Goal: Task Accomplishment & Management: Manage account settings

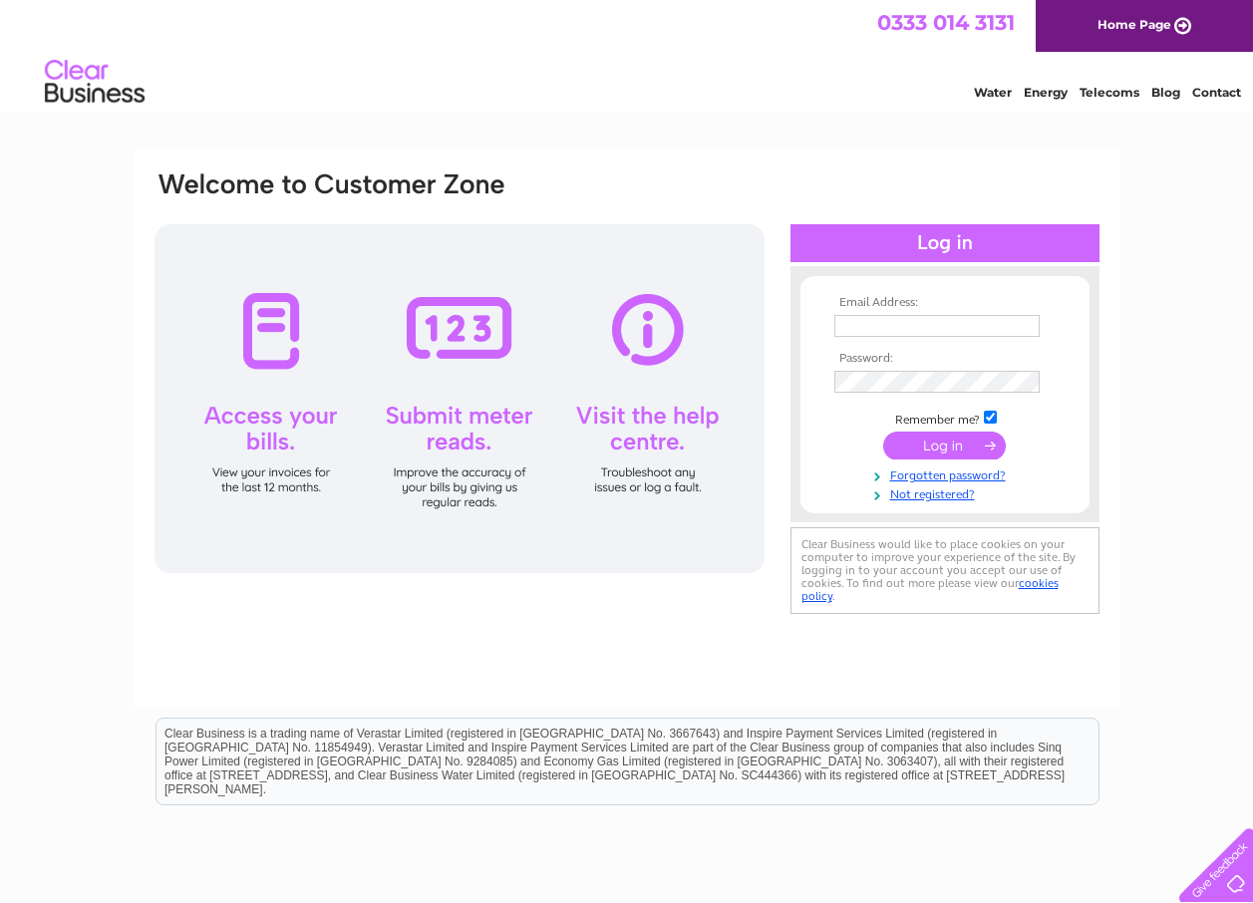
type input "grenville.dale@btconnect.com"
click at [944, 439] on input "submit" at bounding box center [944, 446] width 123 height 28
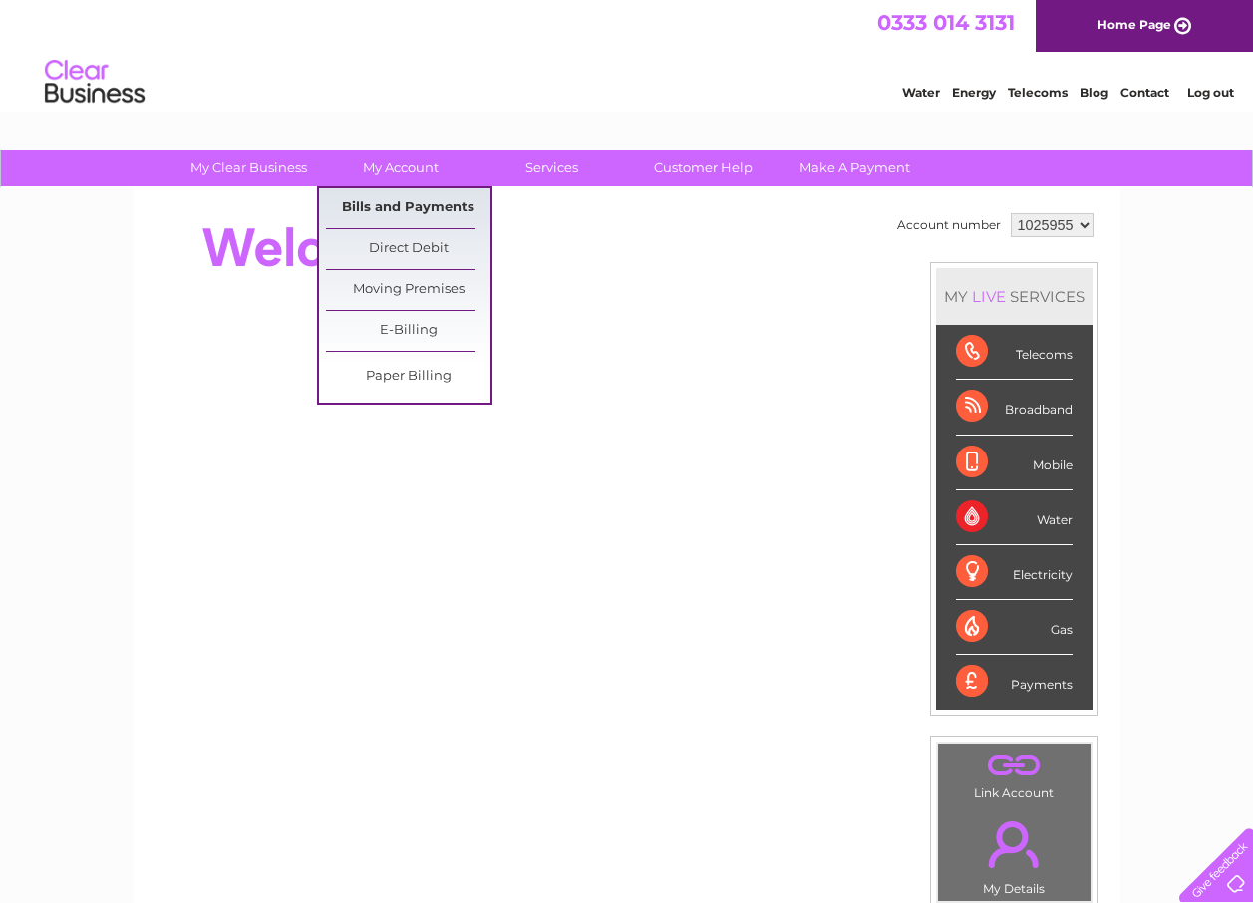
click at [401, 203] on link "Bills and Payments" at bounding box center [408, 208] width 164 height 40
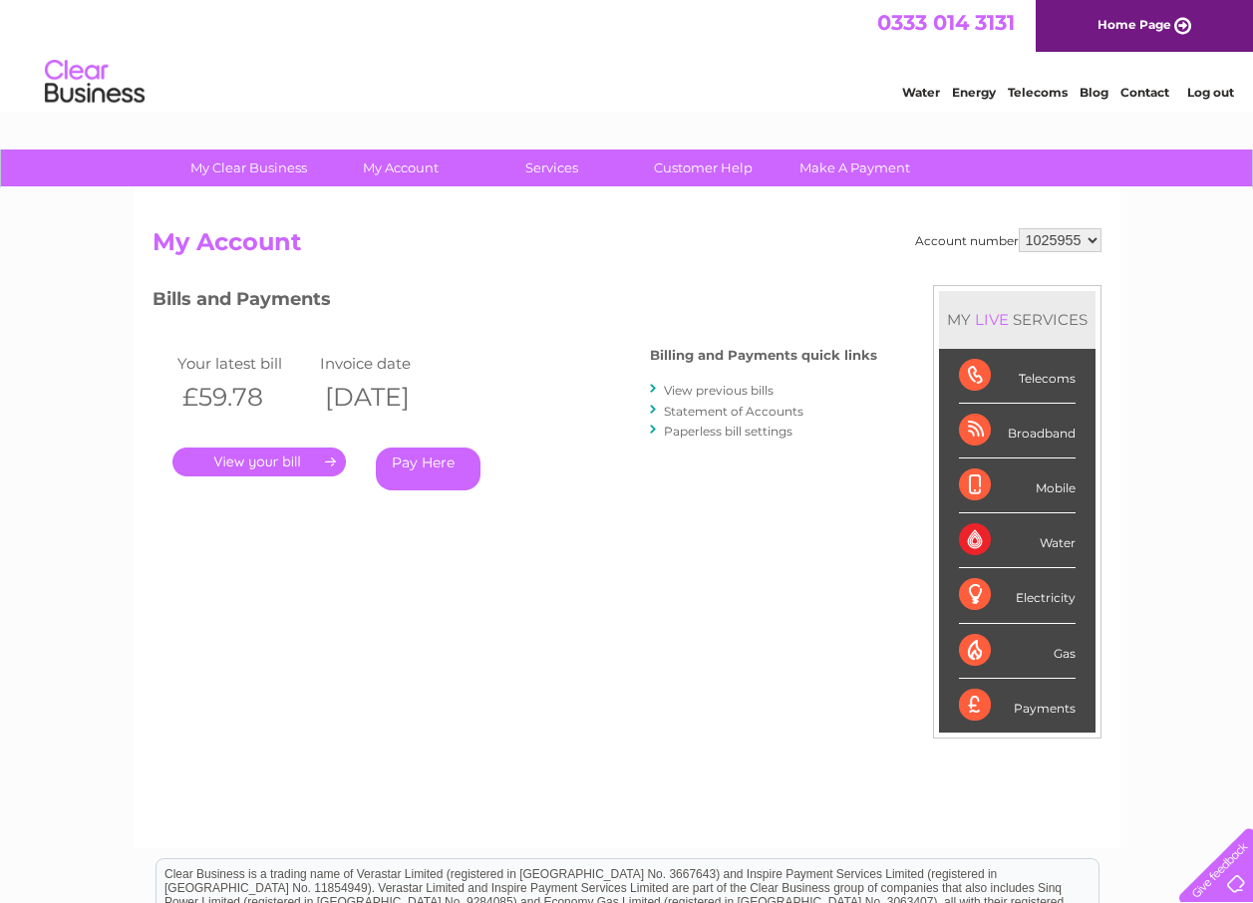
click at [305, 461] on link "." at bounding box center [258, 462] width 173 height 29
click at [256, 460] on link "." at bounding box center [258, 462] width 173 height 29
click at [329, 457] on link "." at bounding box center [258, 462] width 173 height 29
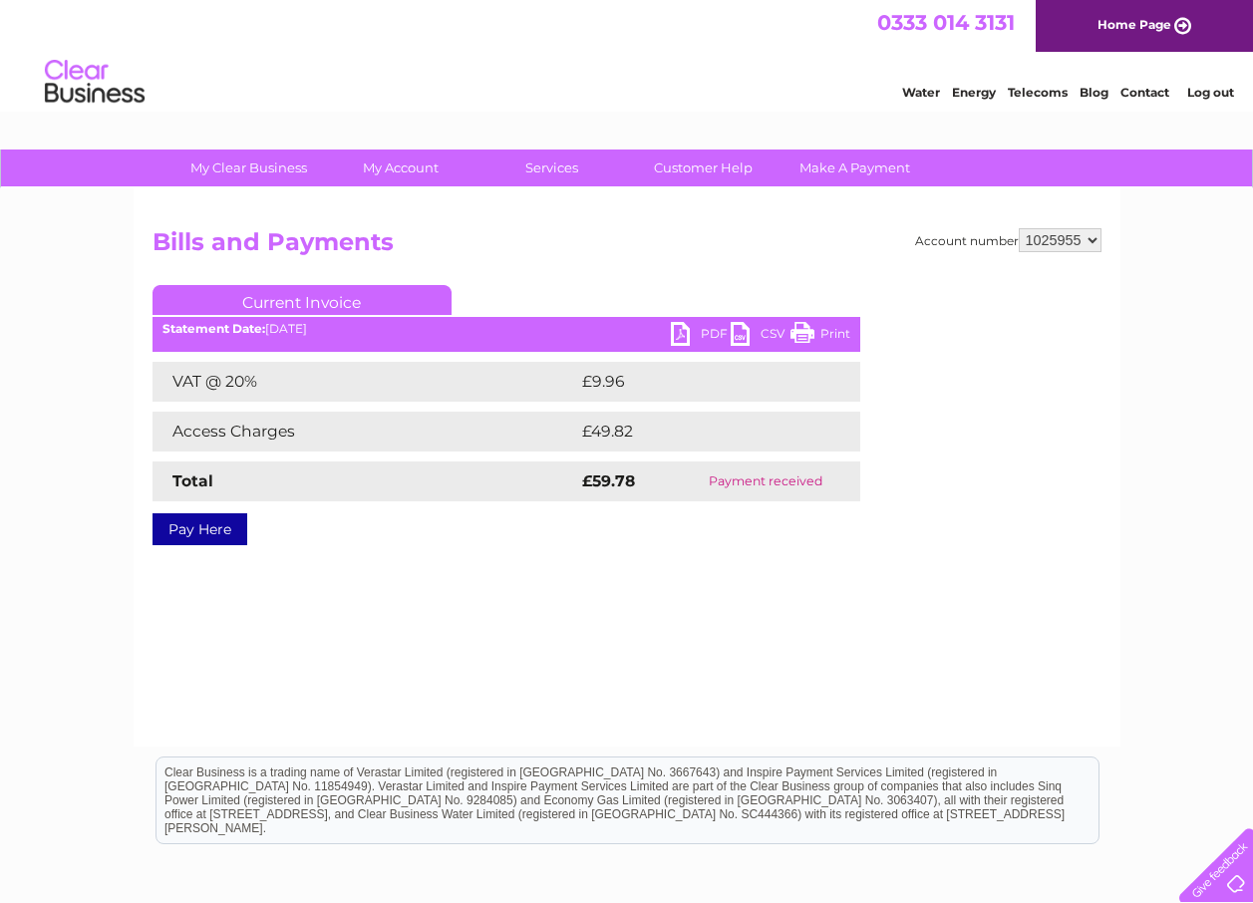
drag, startPoint x: 0, startPoint y: 0, endPoint x: 684, endPoint y: 592, distance: 904.6
click at [690, 595] on div "Account number 1025955 Bills and Payments Current Invoice PDF CSV Print VAT @ 2…" at bounding box center [627, 467] width 987 height 558
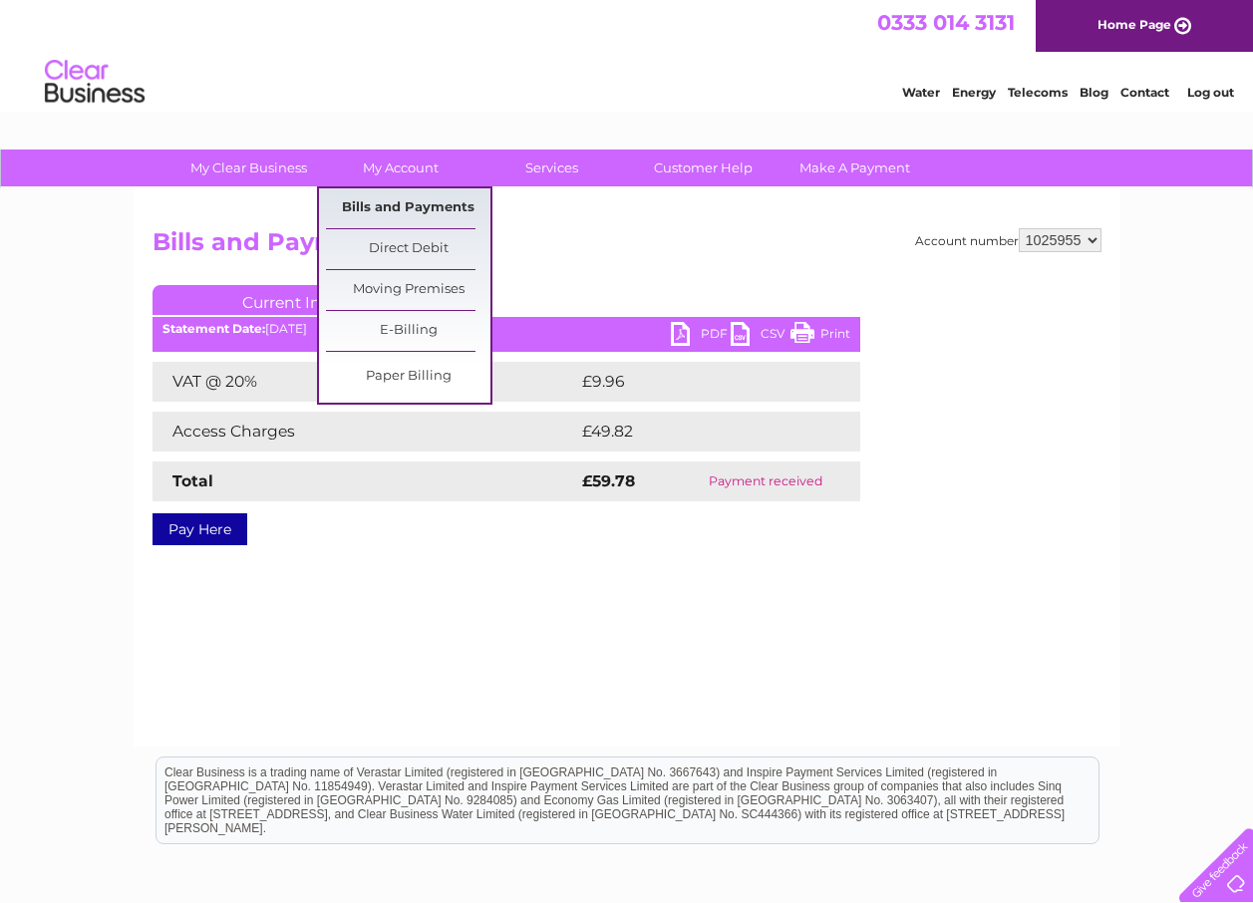
click at [383, 208] on link "Bills and Payments" at bounding box center [408, 208] width 164 height 40
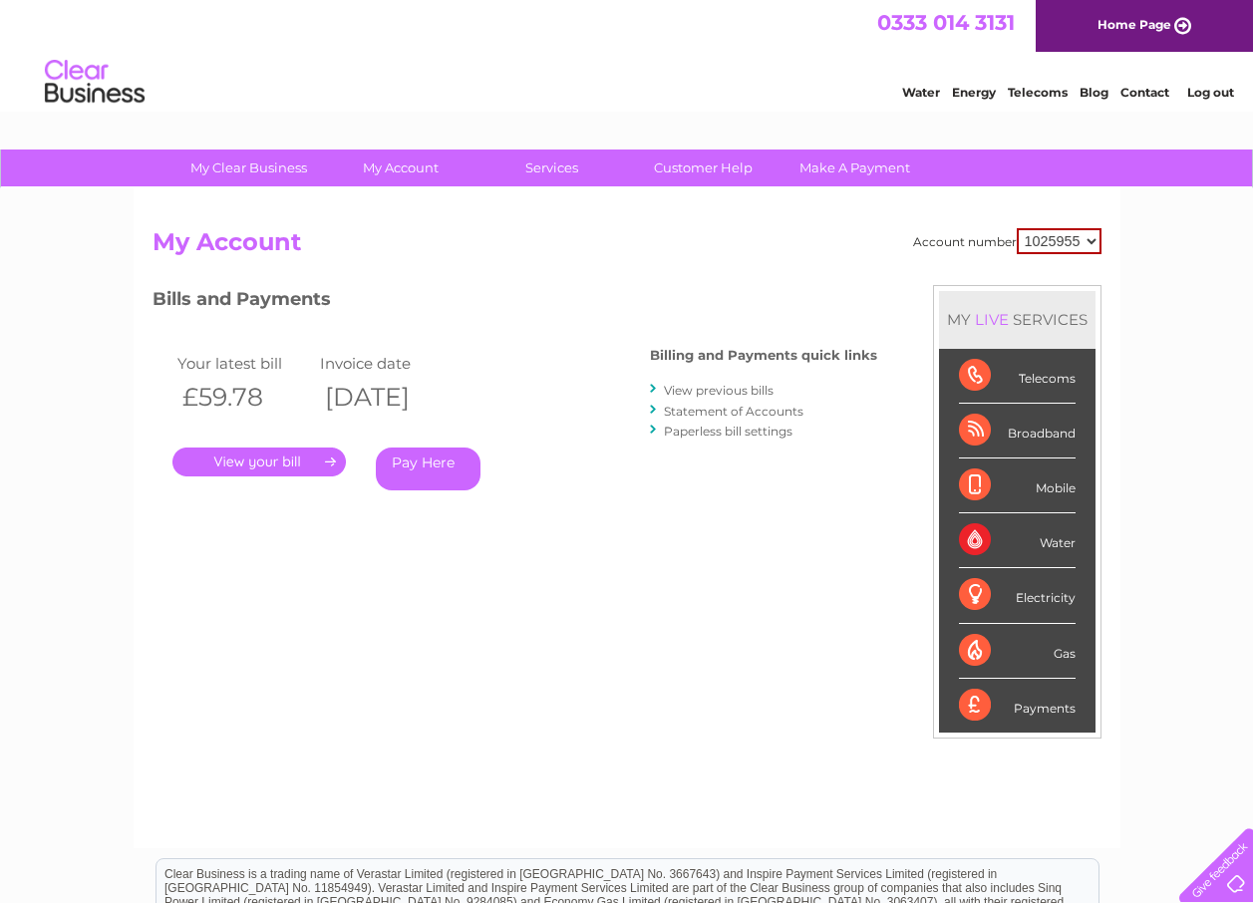
click at [699, 393] on link "View previous bills" at bounding box center [719, 390] width 110 height 15
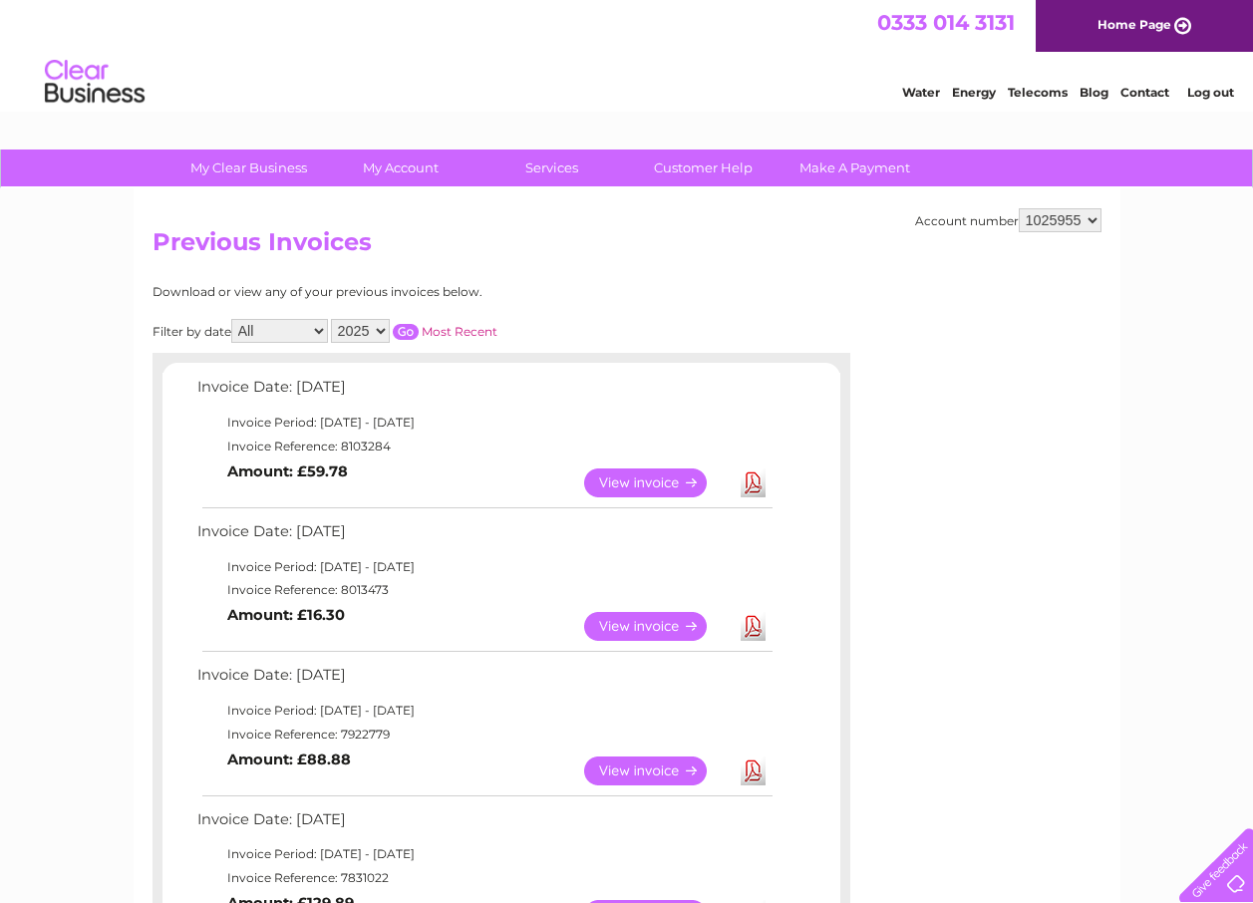
click at [632, 478] on link "View" at bounding box center [657, 483] width 147 height 29
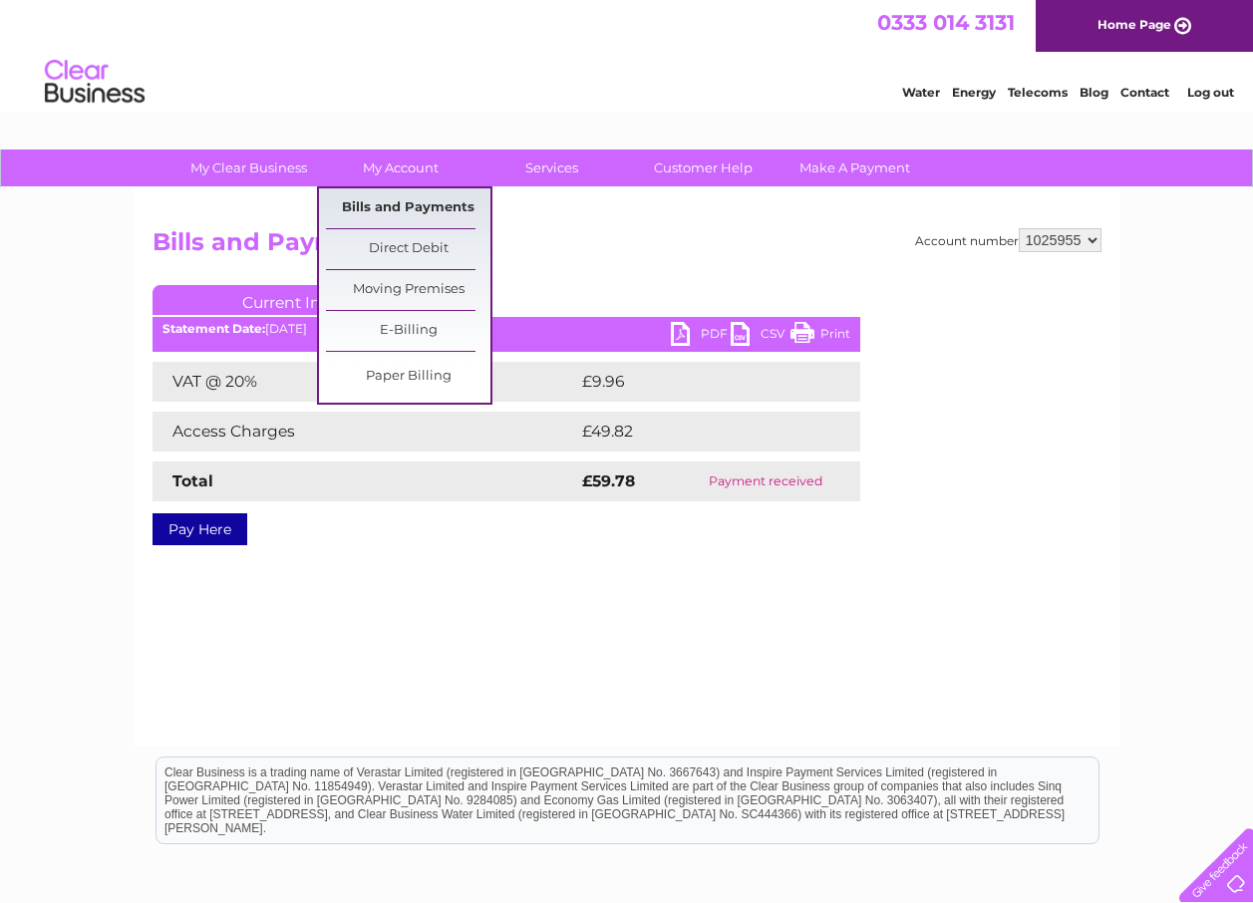
click at [407, 205] on link "Bills and Payments" at bounding box center [408, 208] width 164 height 40
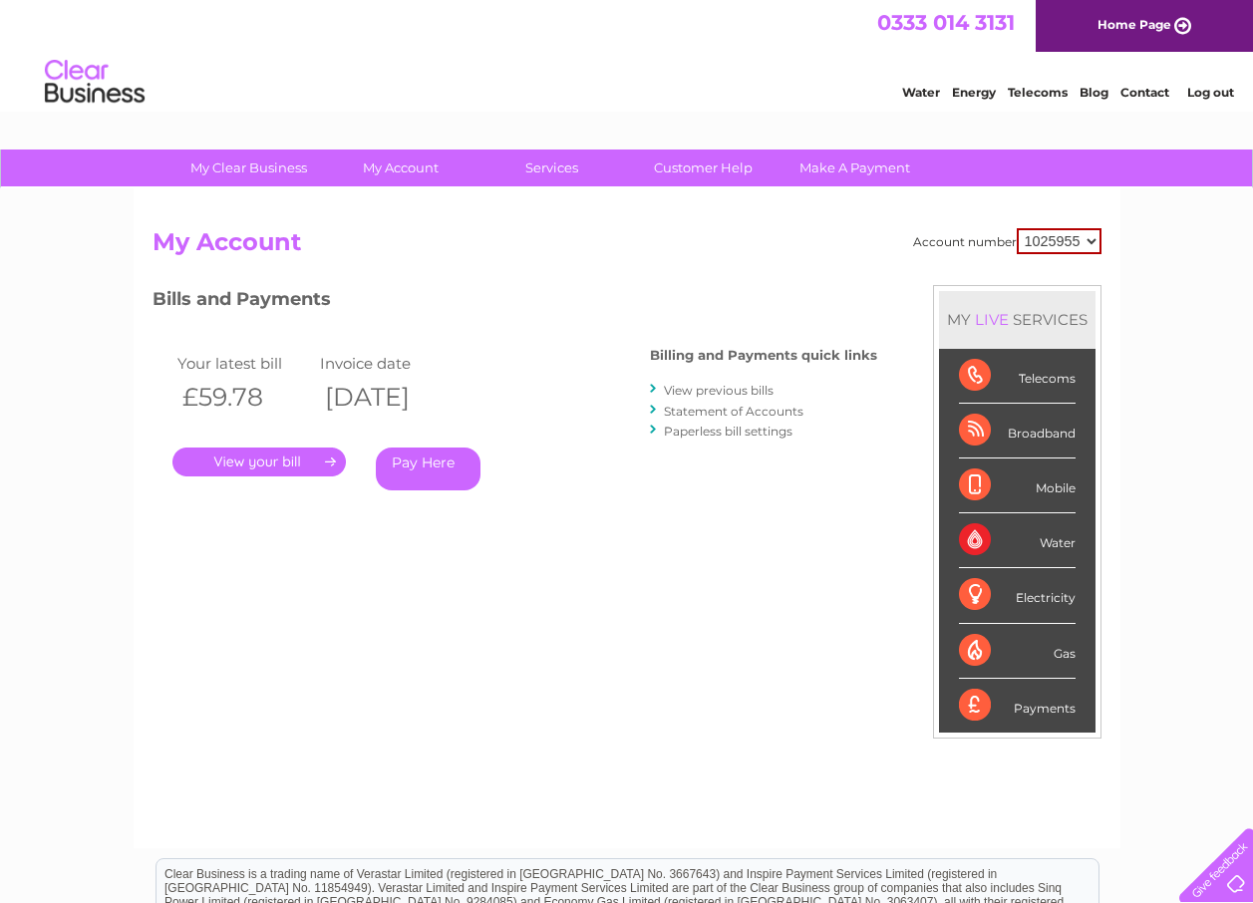
click at [699, 389] on link "View previous bills" at bounding box center [719, 390] width 110 height 15
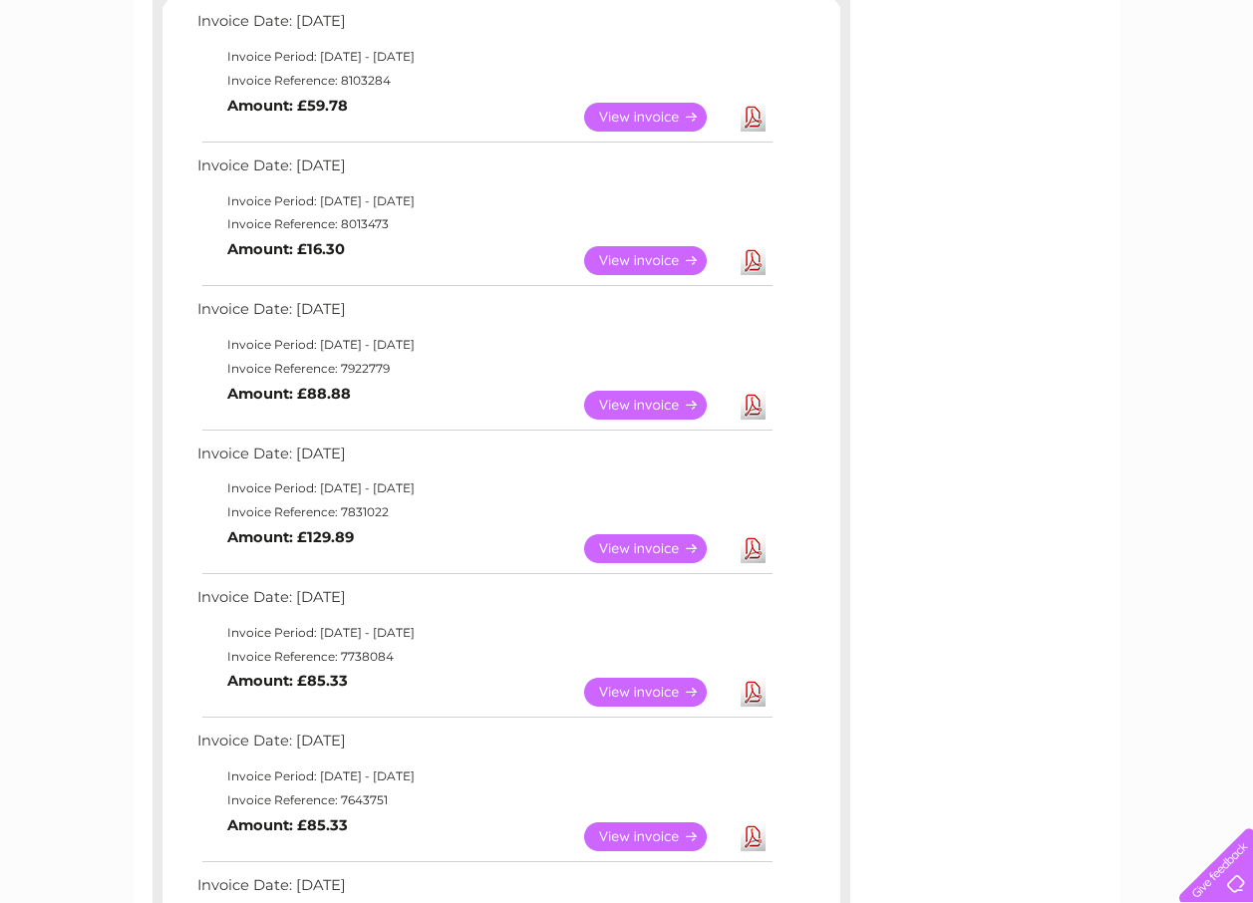
scroll to position [399, 0]
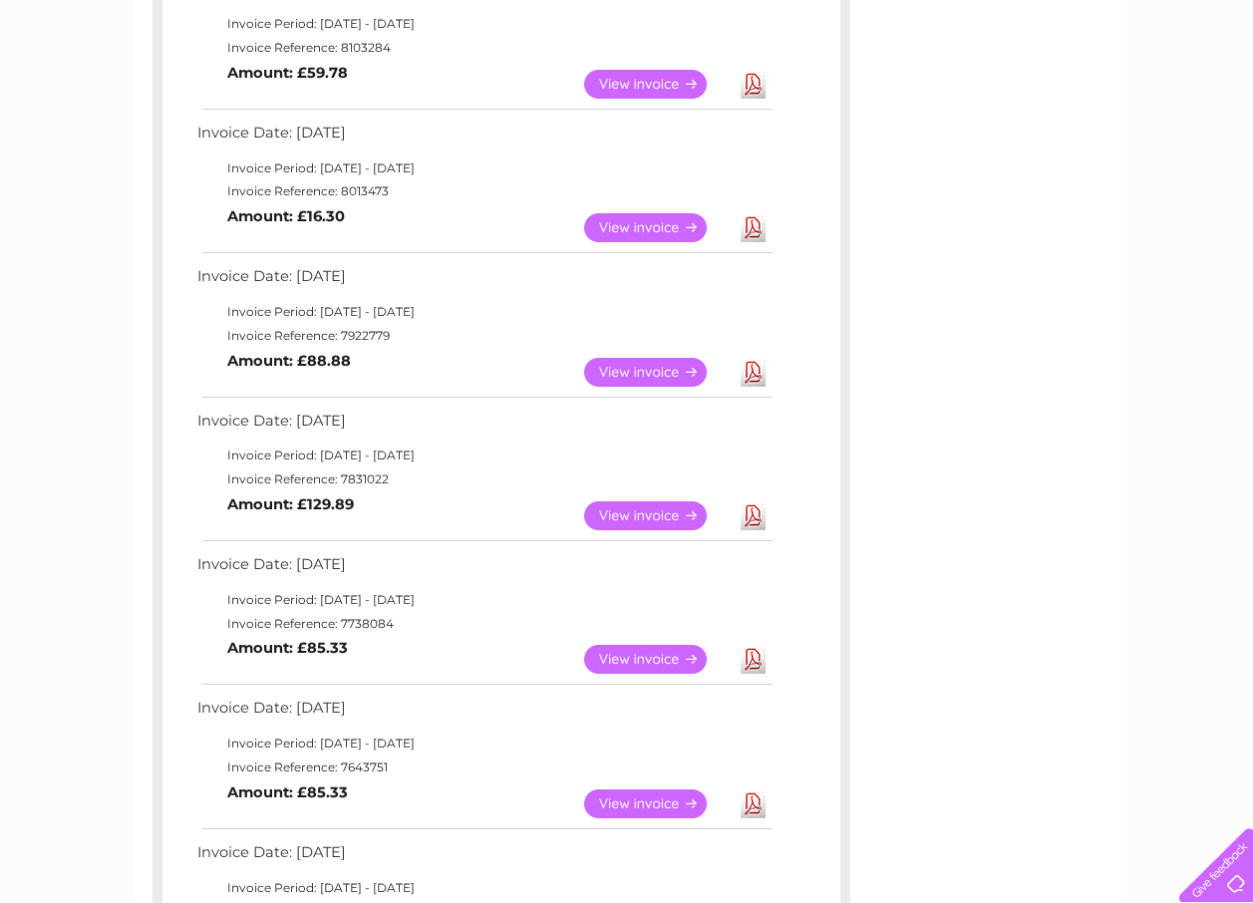
click at [640, 660] on link "View" at bounding box center [657, 659] width 147 height 29
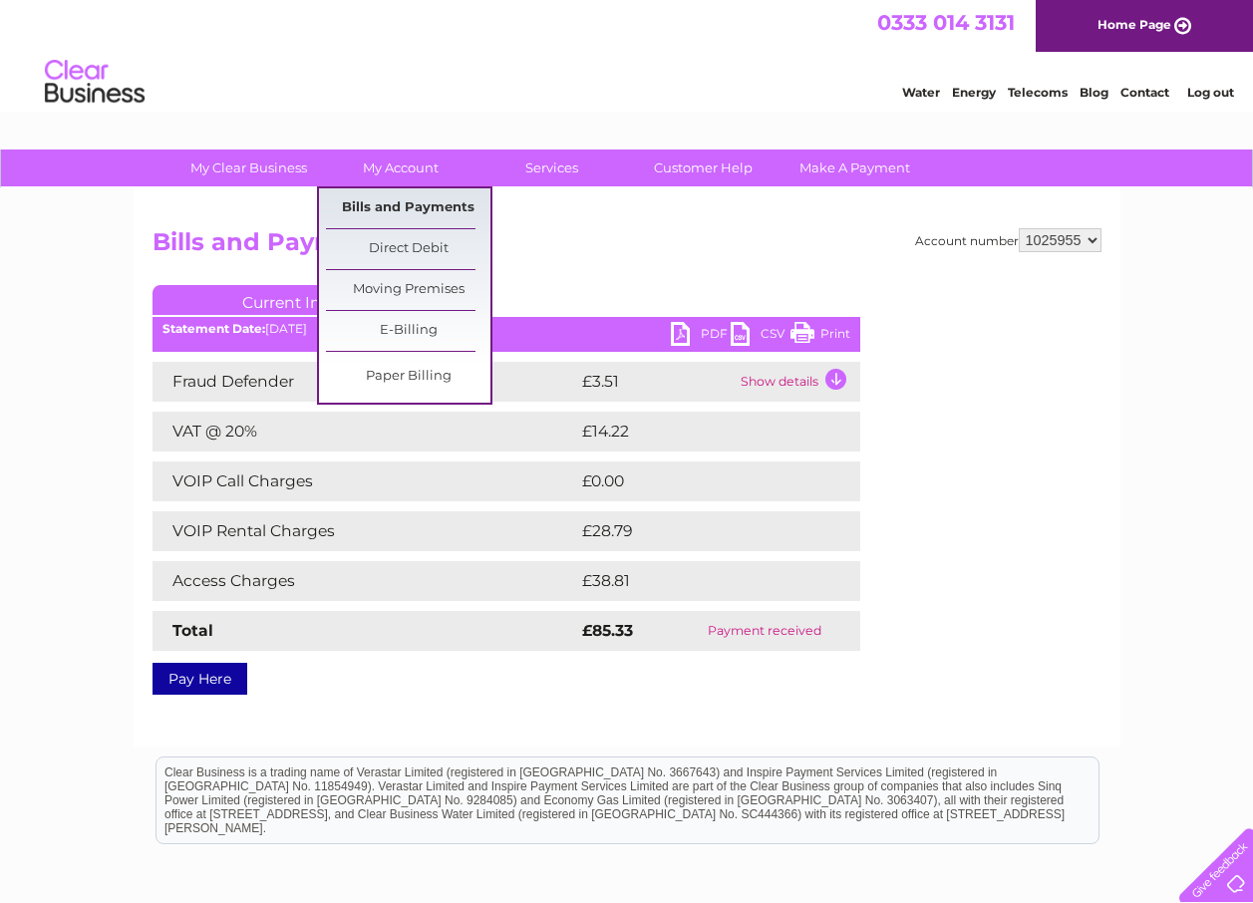
click at [403, 205] on link "Bills and Payments" at bounding box center [408, 208] width 164 height 40
